Goal: Task Accomplishment & Management: Complete application form

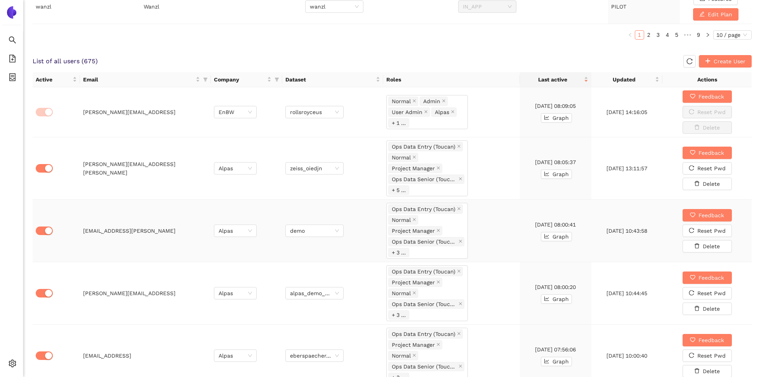
scroll to position [461, 0]
click at [205, 78] on icon "filter" at bounding box center [205, 80] width 4 height 4
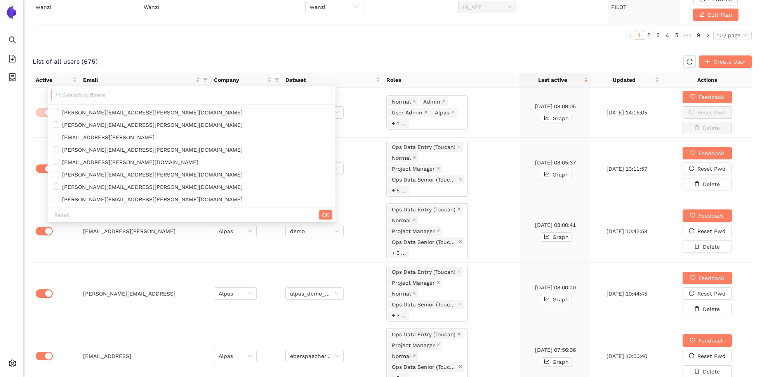
click at [182, 97] on input "text" at bounding box center [195, 95] width 265 height 9
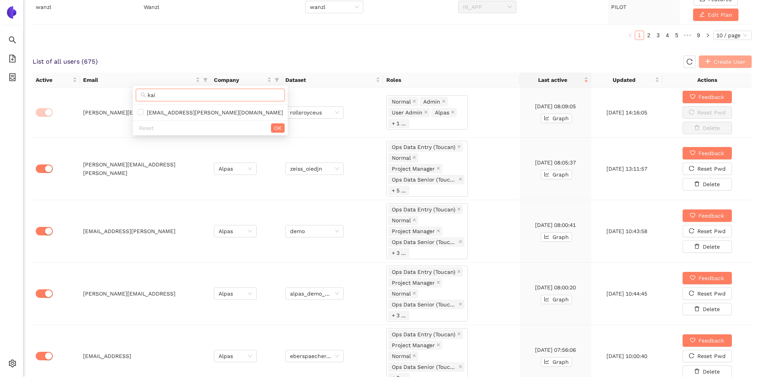
type input "kai"
click at [722, 59] on span "Create User" at bounding box center [729, 61] width 32 height 9
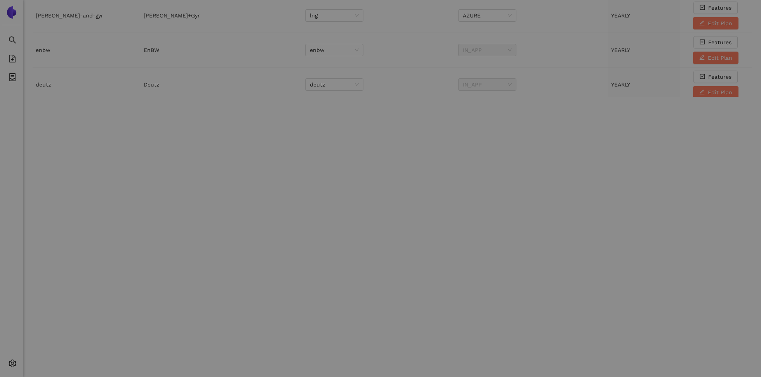
scroll to position [0, 0]
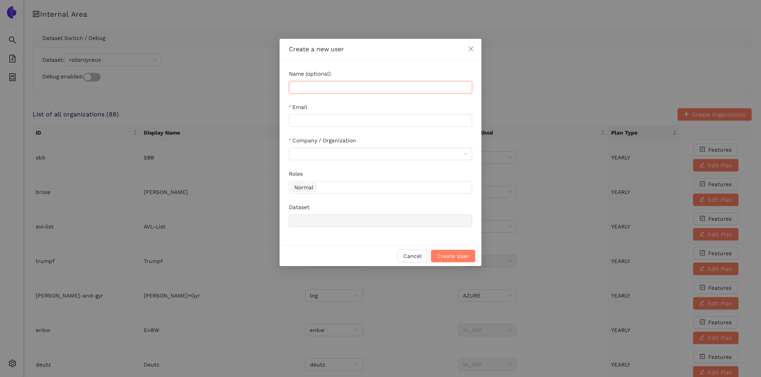
click at [406, 87] on input "Name (optional)" at bounding box center [380, 87] width 183 height 12
type input "[PERSON_NAME]"
paste input "[EMAIL_ADDRESS][PERSON_NAME][DOMAIN_NAME]"
type input "[EMAIL_ADDRESS][PERSON_NAME][DOMAIN_NAME]"
click at [393, 156] on input "Company / Organization" at bounding box center [377, 154] width 168 height 12
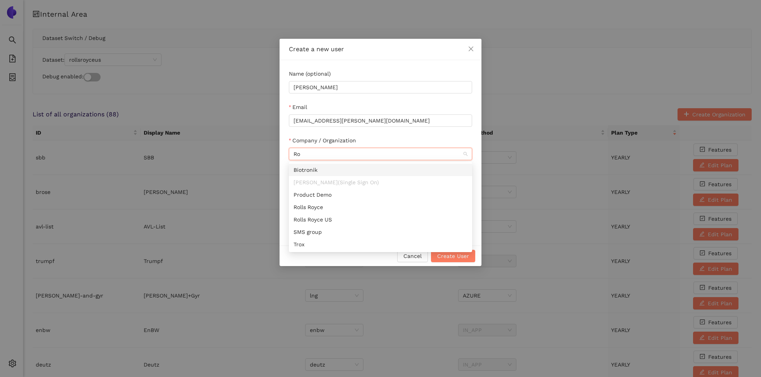
type input "Rol"
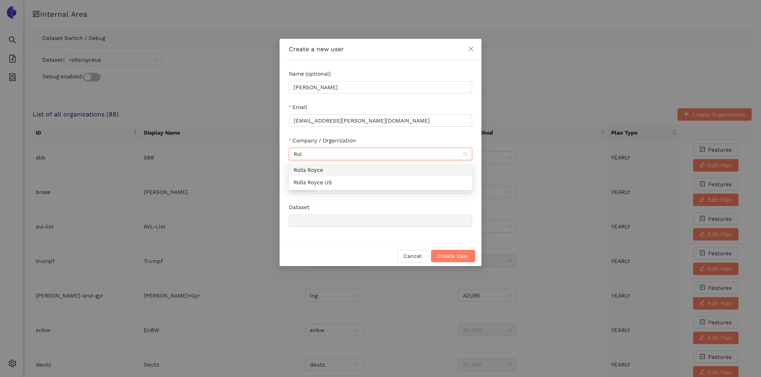
click at [370, 172] on div "Rolls Royce" at bounding box center [380, 170] width 174 height 9
type input "rolls-royce"
click at [458, 257] on span "Create User" at bounding box center [453, 256] width 32 height 9
